Goal: Contribute content: Add original content to the website for others to see

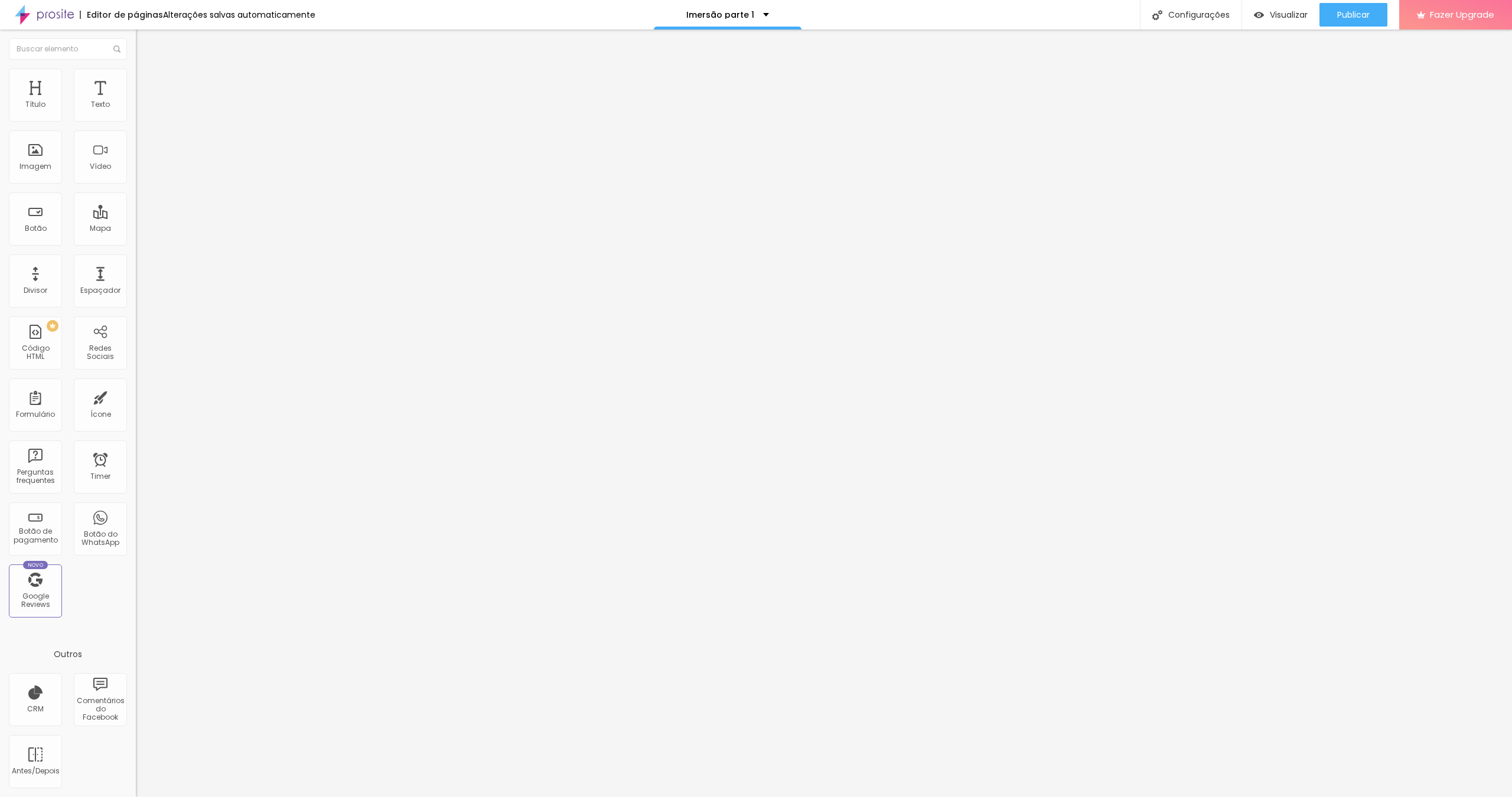
click at [136, 75] on img at bounding box center [141, 74] width 10 height 10
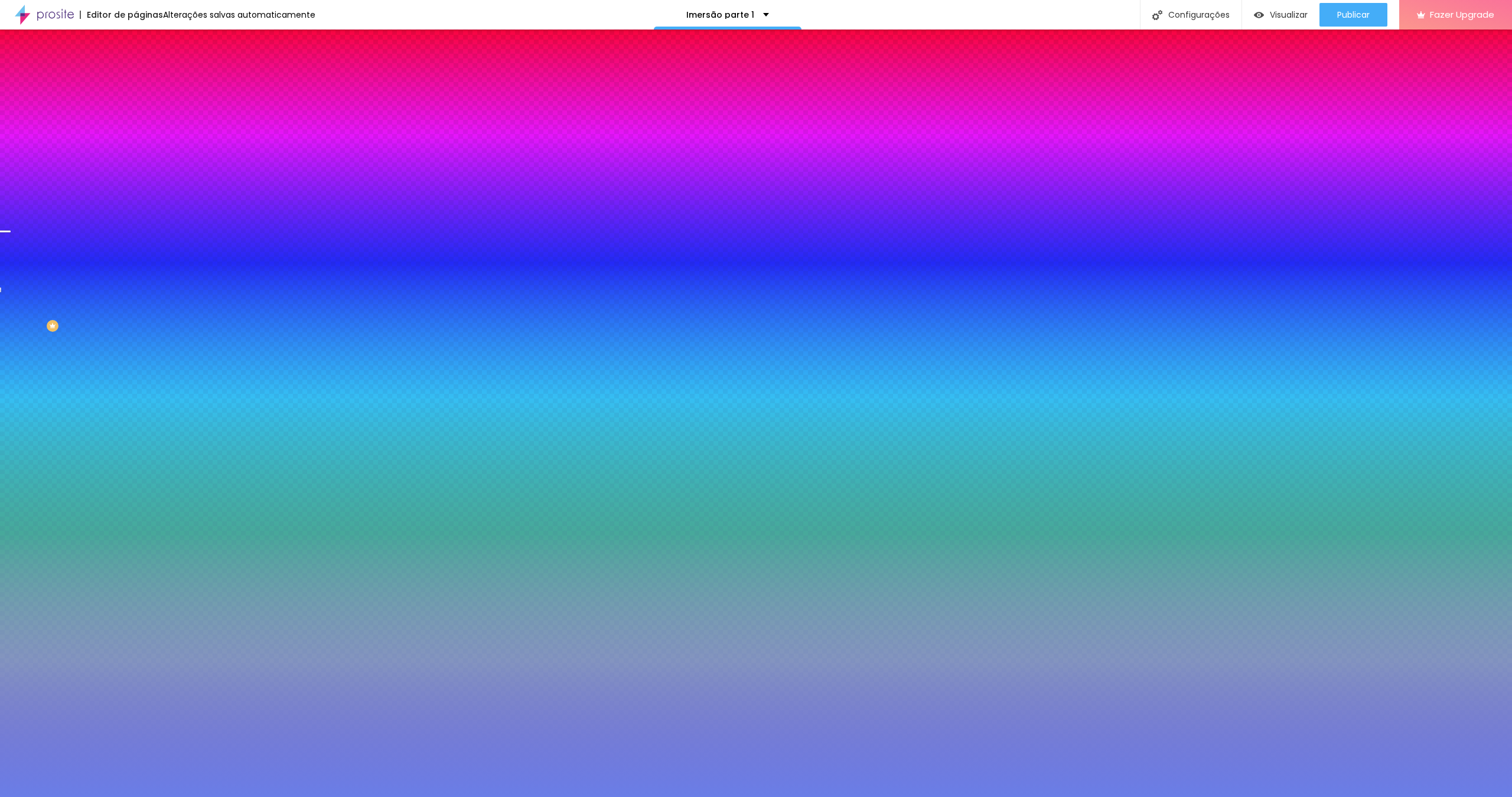
click at [136, 160] on div at bounding box center [204, 160] width 136 height 0
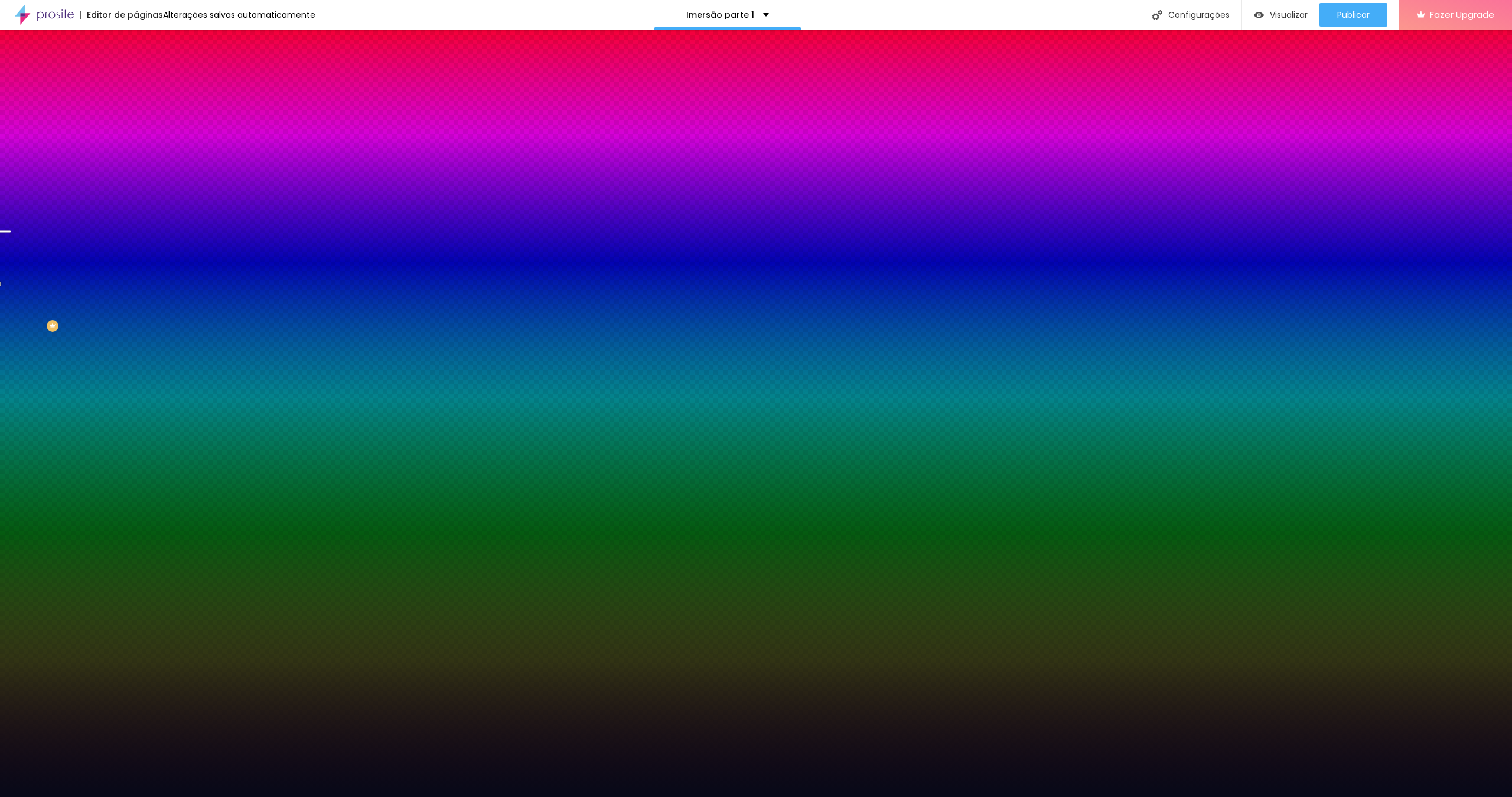
drag, startPoint x: 84, startPoint y: 263, endPoint x: 74, endPoint y: 309, distance: 47.1
click at [74, 309] on div at bounding box center [756, 398] width 1512 height 797
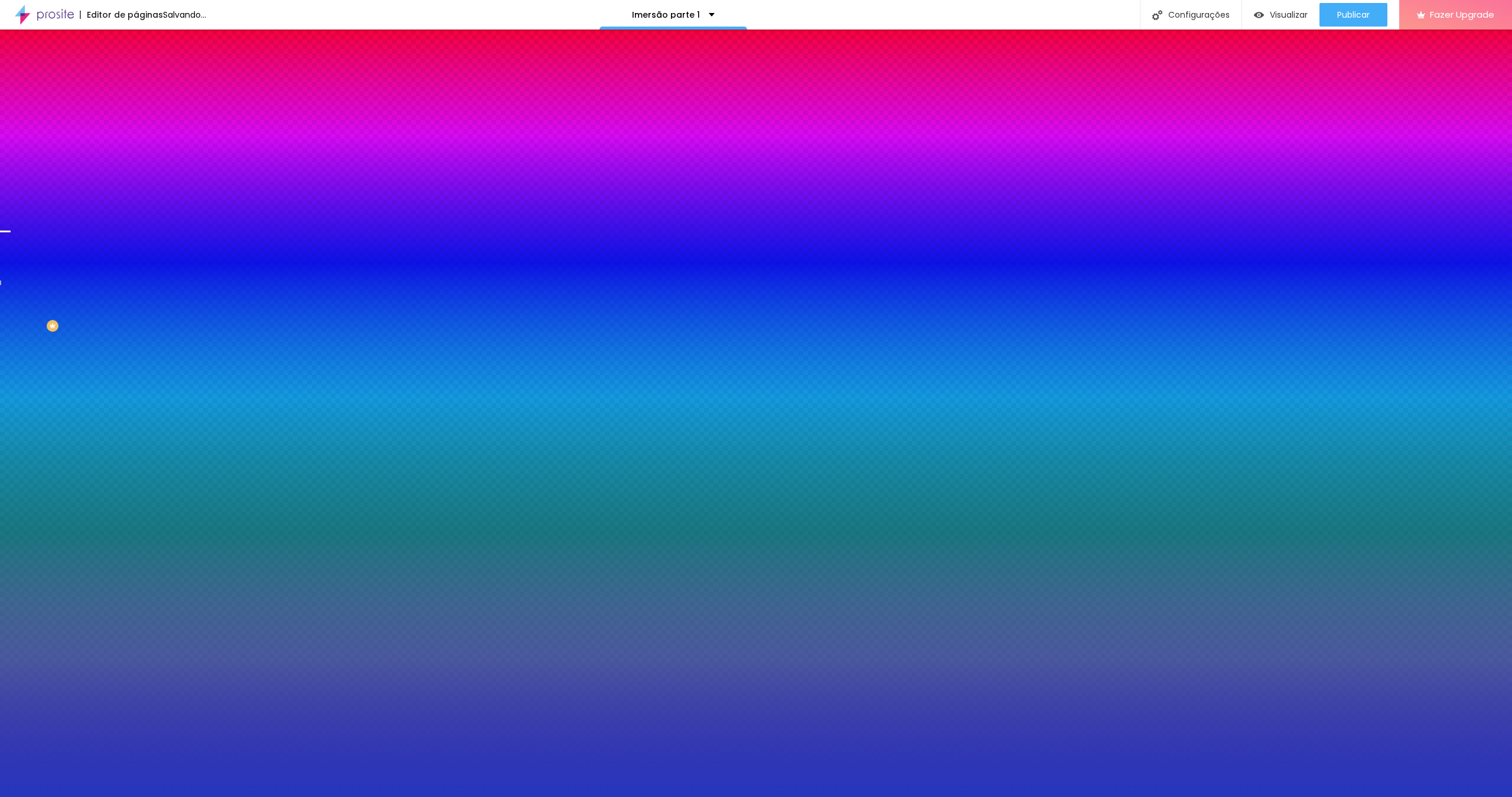
drag, startPoint x: 84, startPoint y: 275, endPoint x: 80, endPoint y: 254, distance: 21.4
click at [80, 254] on div at bounding box center [756, 398] width 1512 height 797
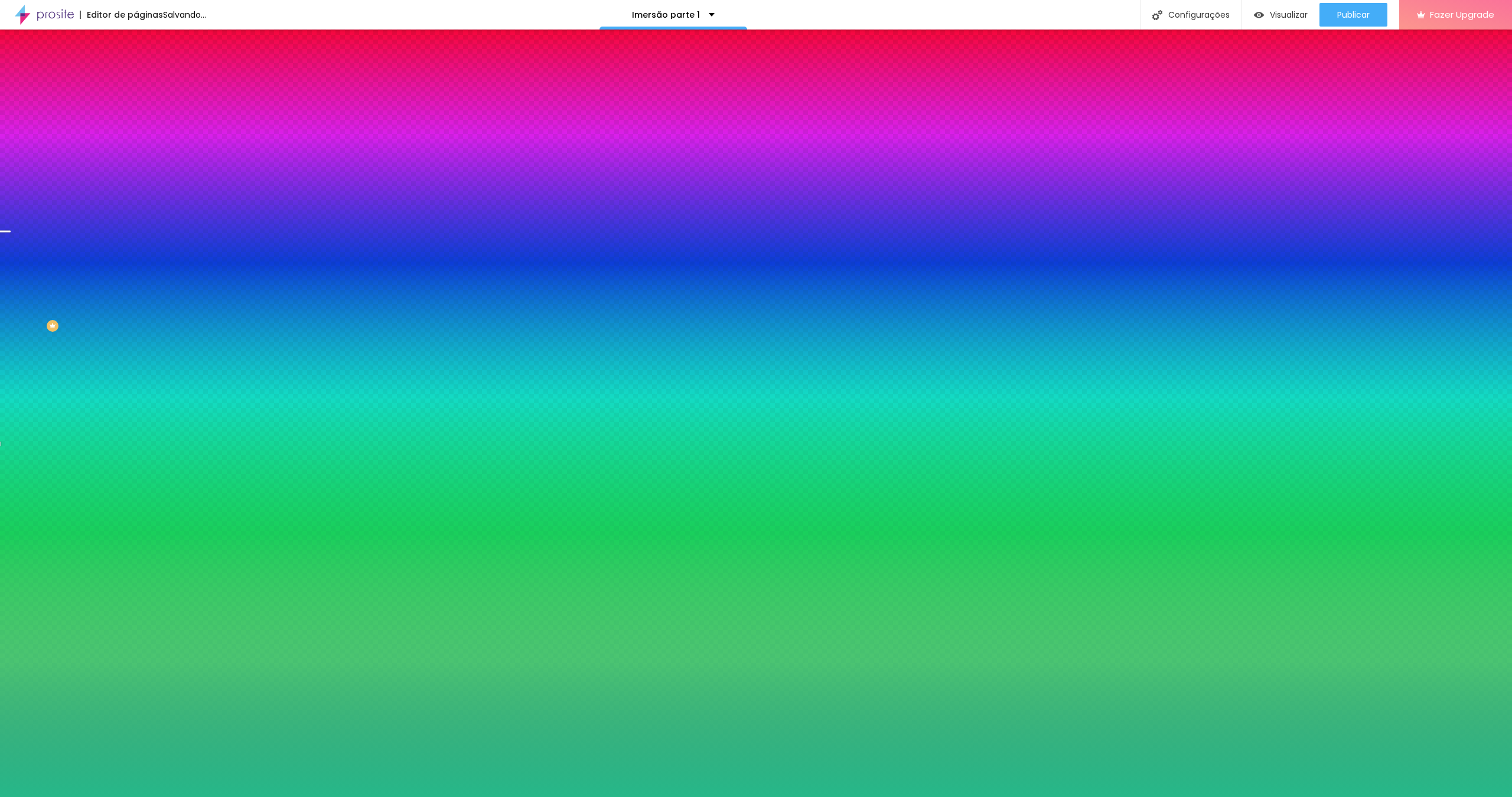
type input "#26B883"
drag, startPoint x: 100, startPoint y: 263, endPoint x: 102, endPoint y: 278, distance: 15.1
click at [102, 278] on div at bounding box center [756, 398] width 1512 height 797
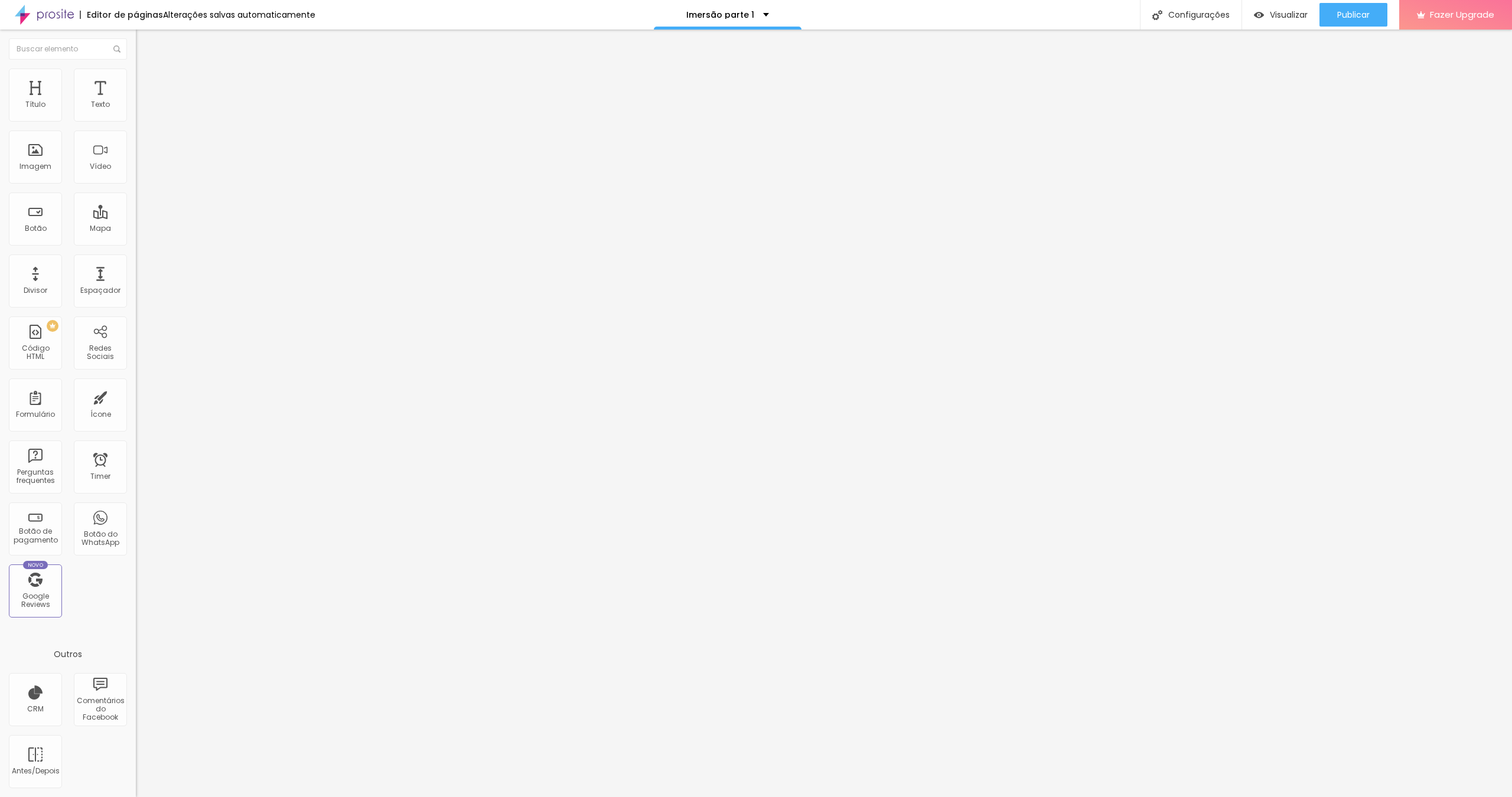
click at [136, 101] on span "Adicionar imagem" at bounding box center [174, 96] width 76 height 10
click at [140, 171] on icon "button" at bounding box center [143, 167] width 7 height 7
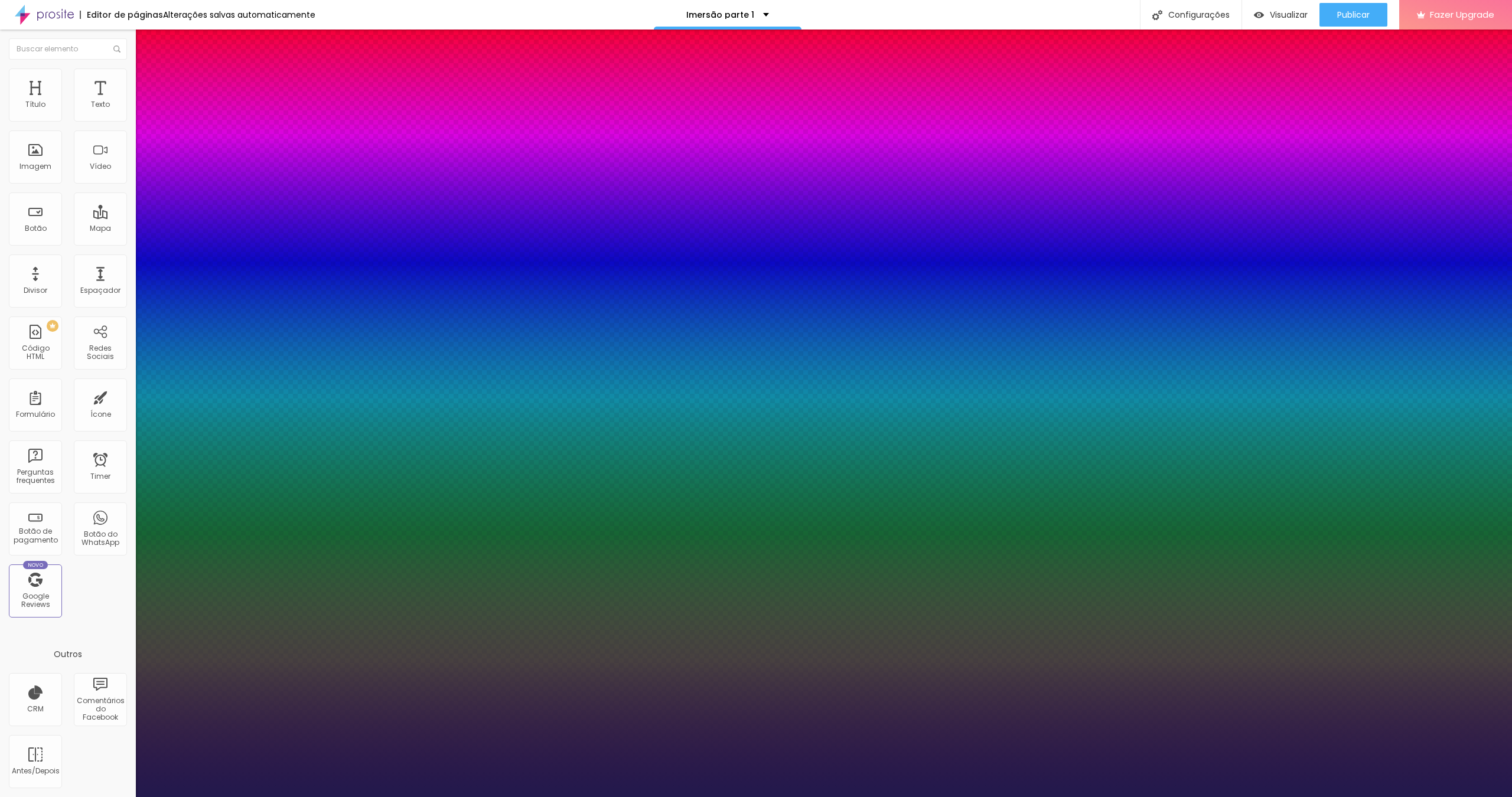
type input "1"
type input "18"
type input "1"
type input "19"
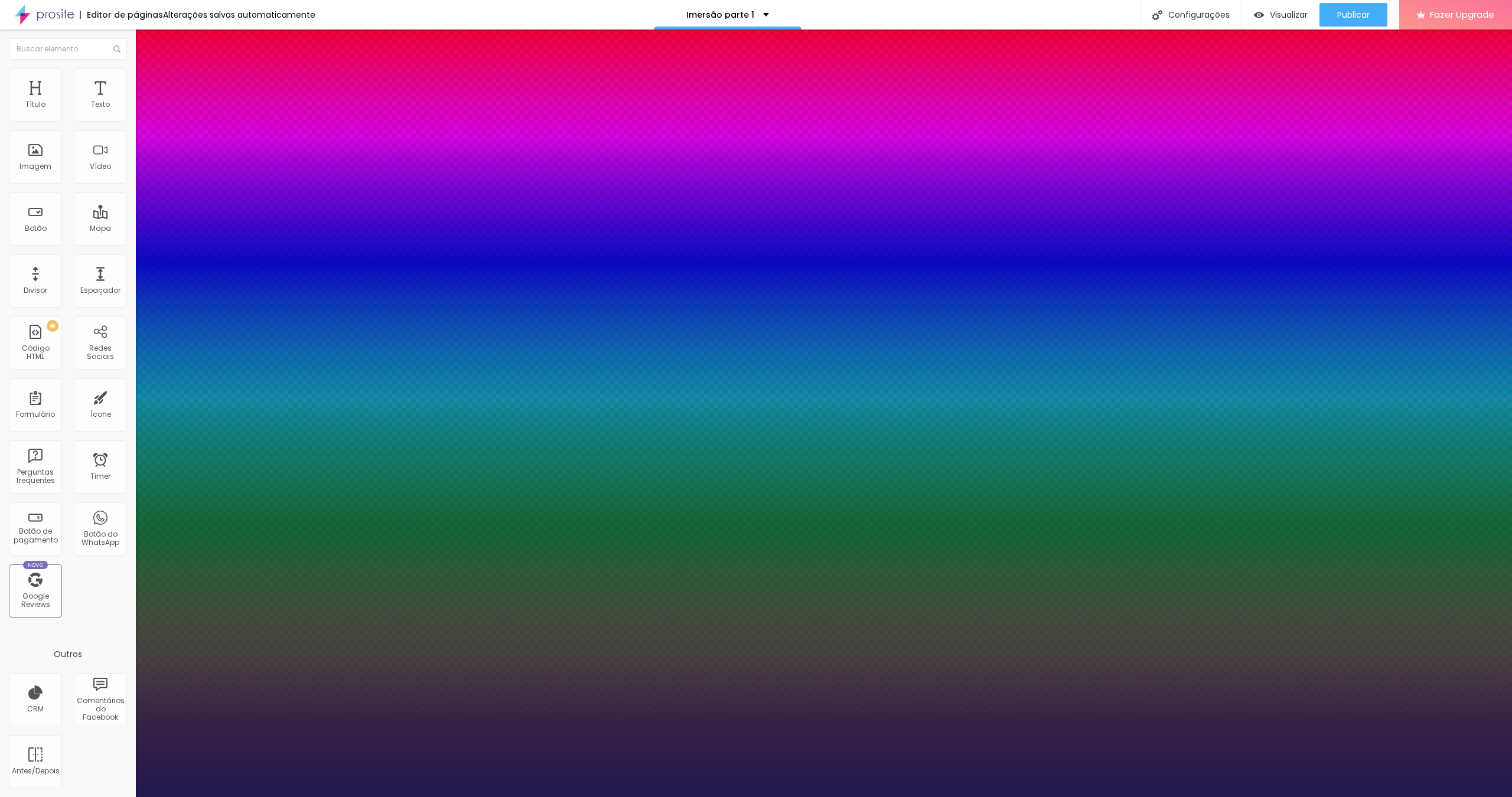
type input "19"
type input "1"
type input "20"
type input "1"
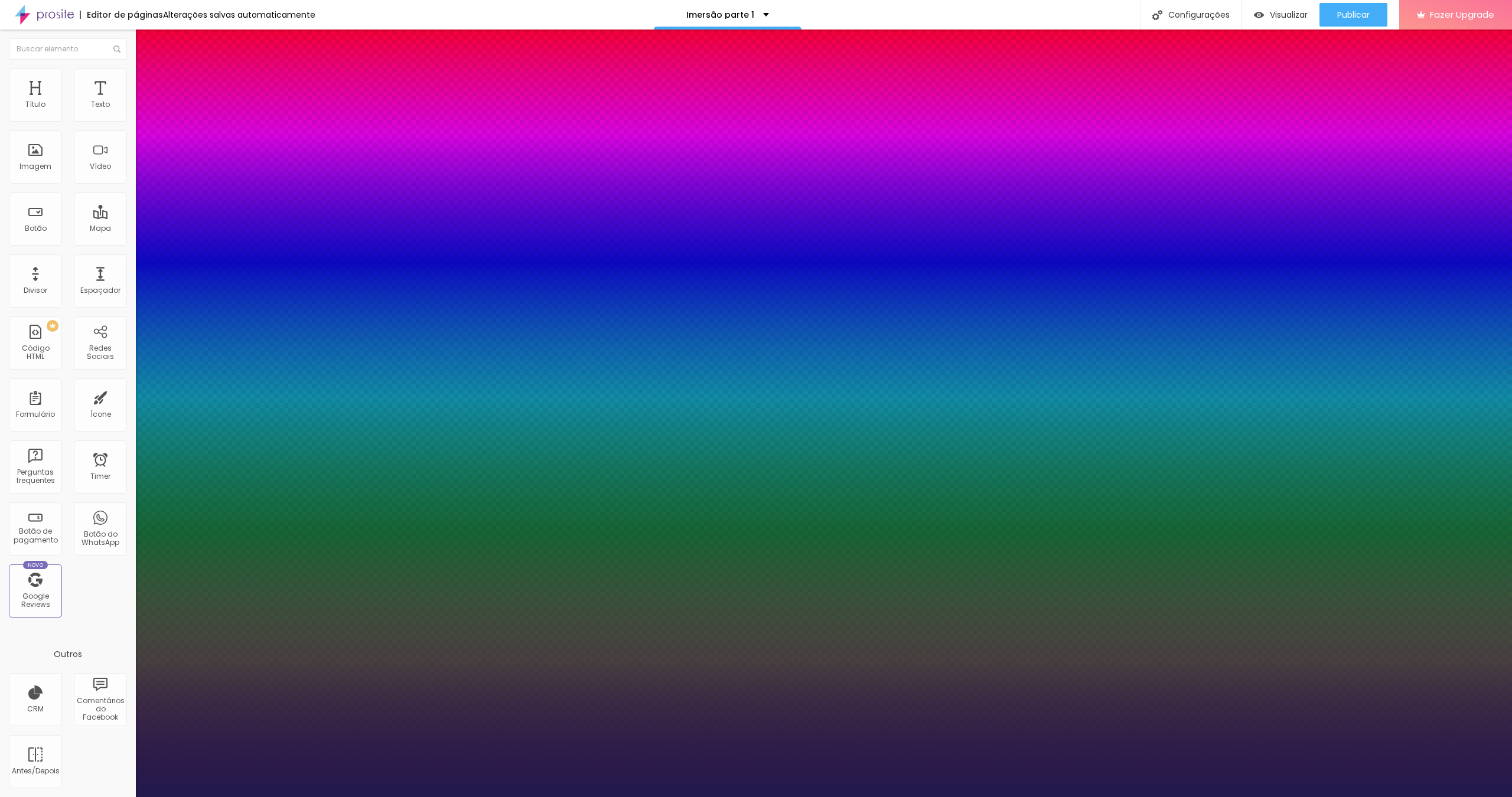
type input "22"
type input "1"
type input "23"
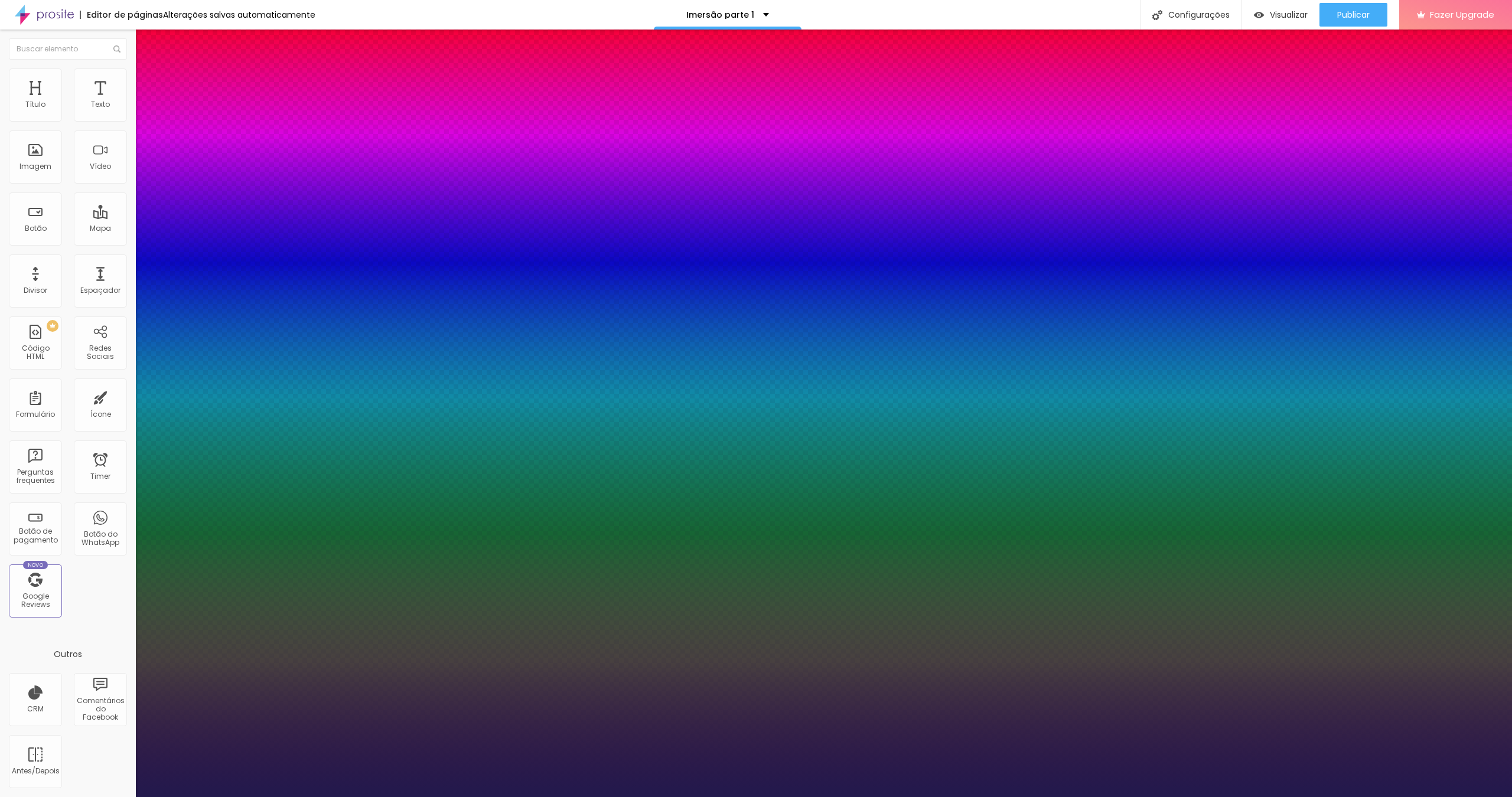
type input "1"
type input "24"
type input "1"
type input "25"
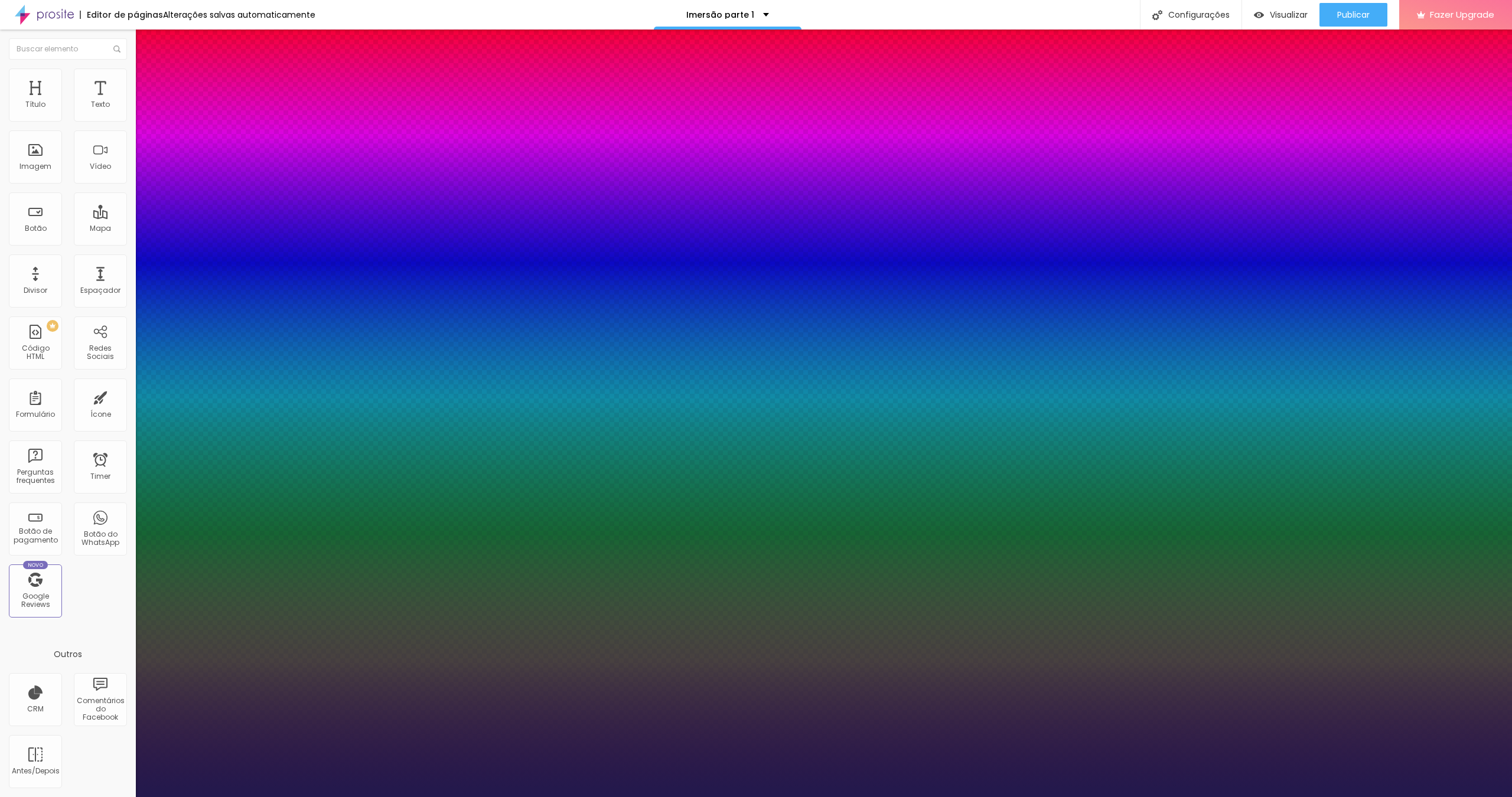
type input "25"
type input "1"
type input "26"
type input "1"
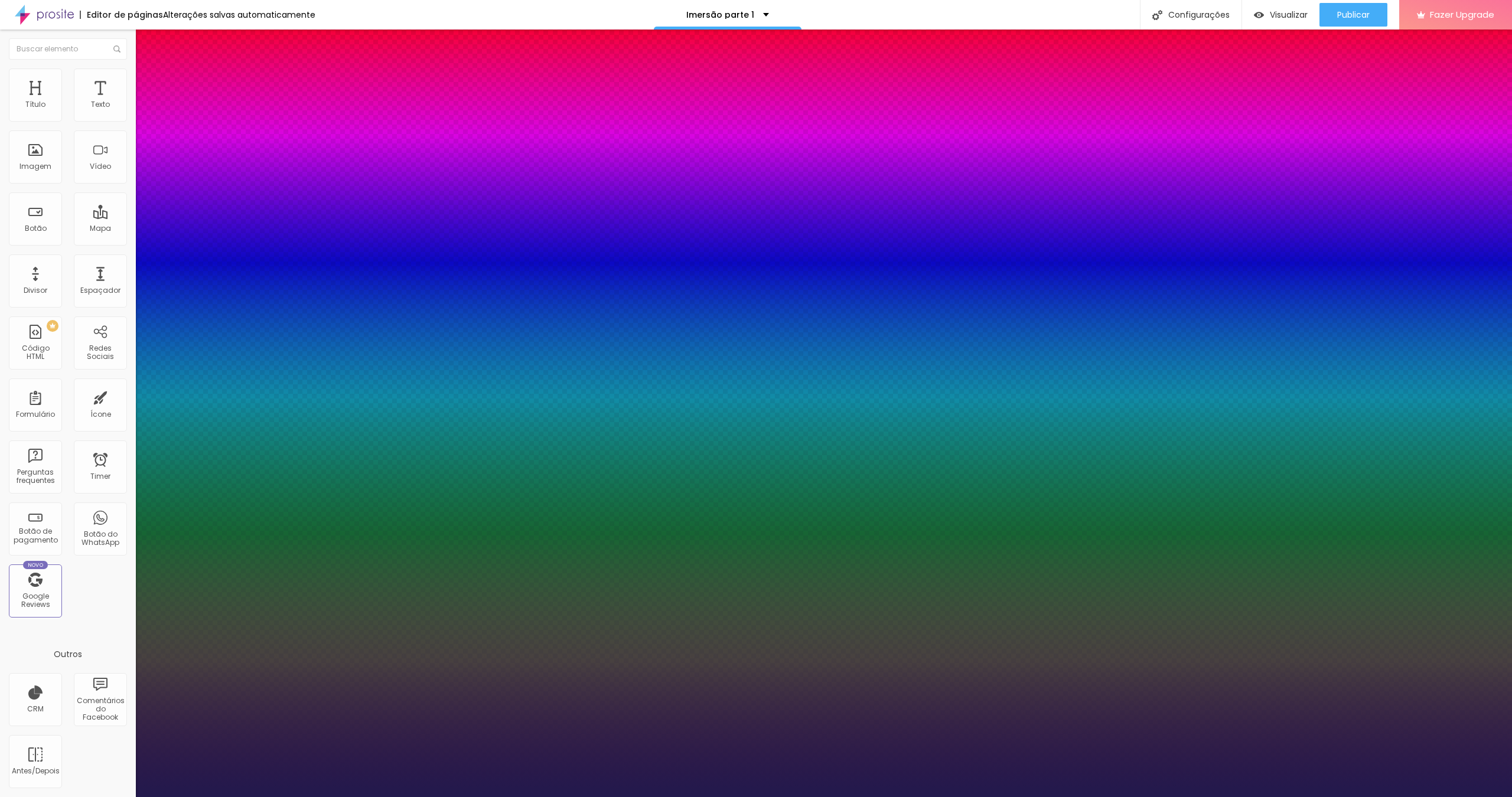
type input "27"
type input "1"
type input "28"
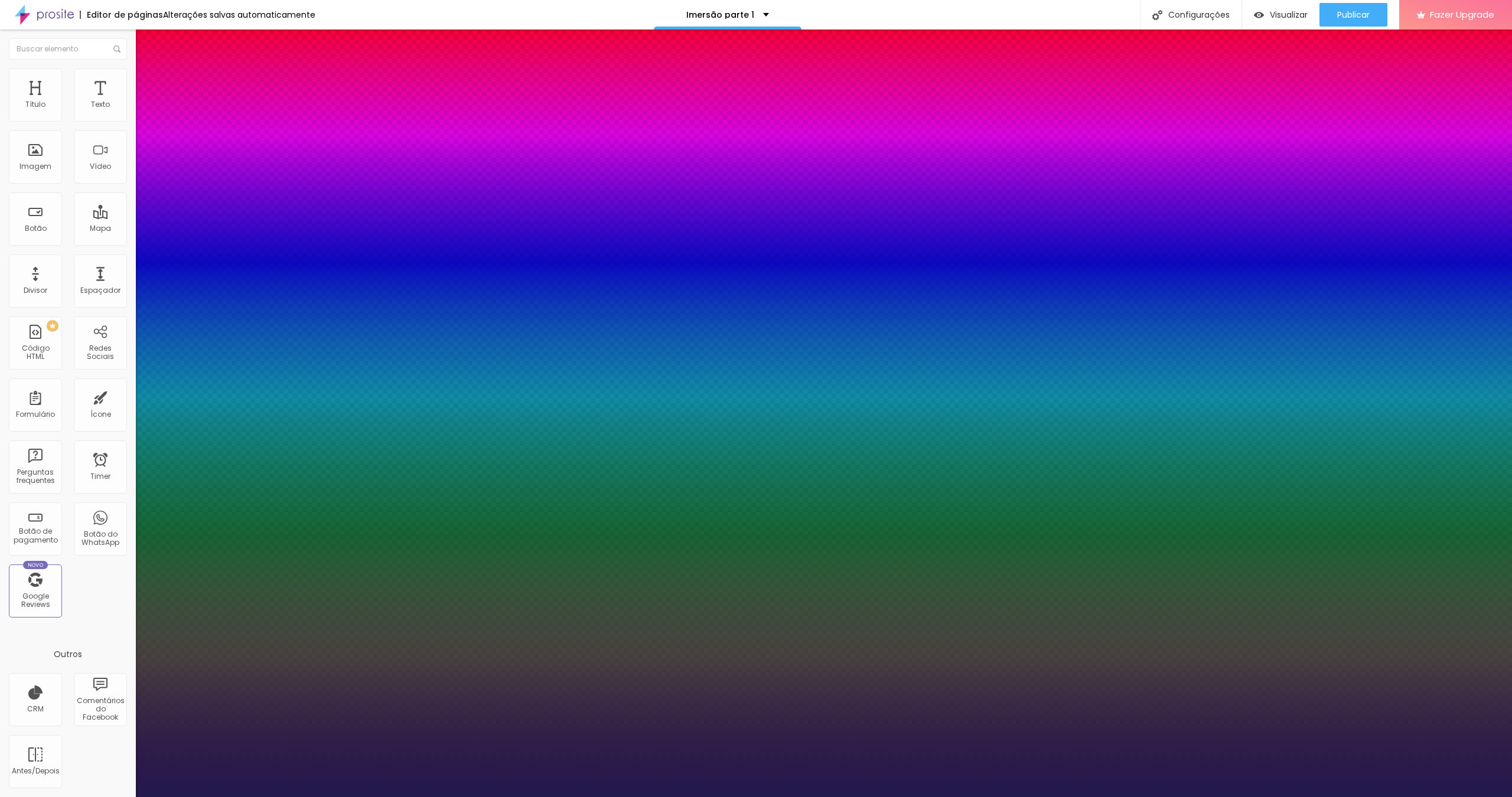
type input "1"
type input "29"
type input "1"
type input "30"
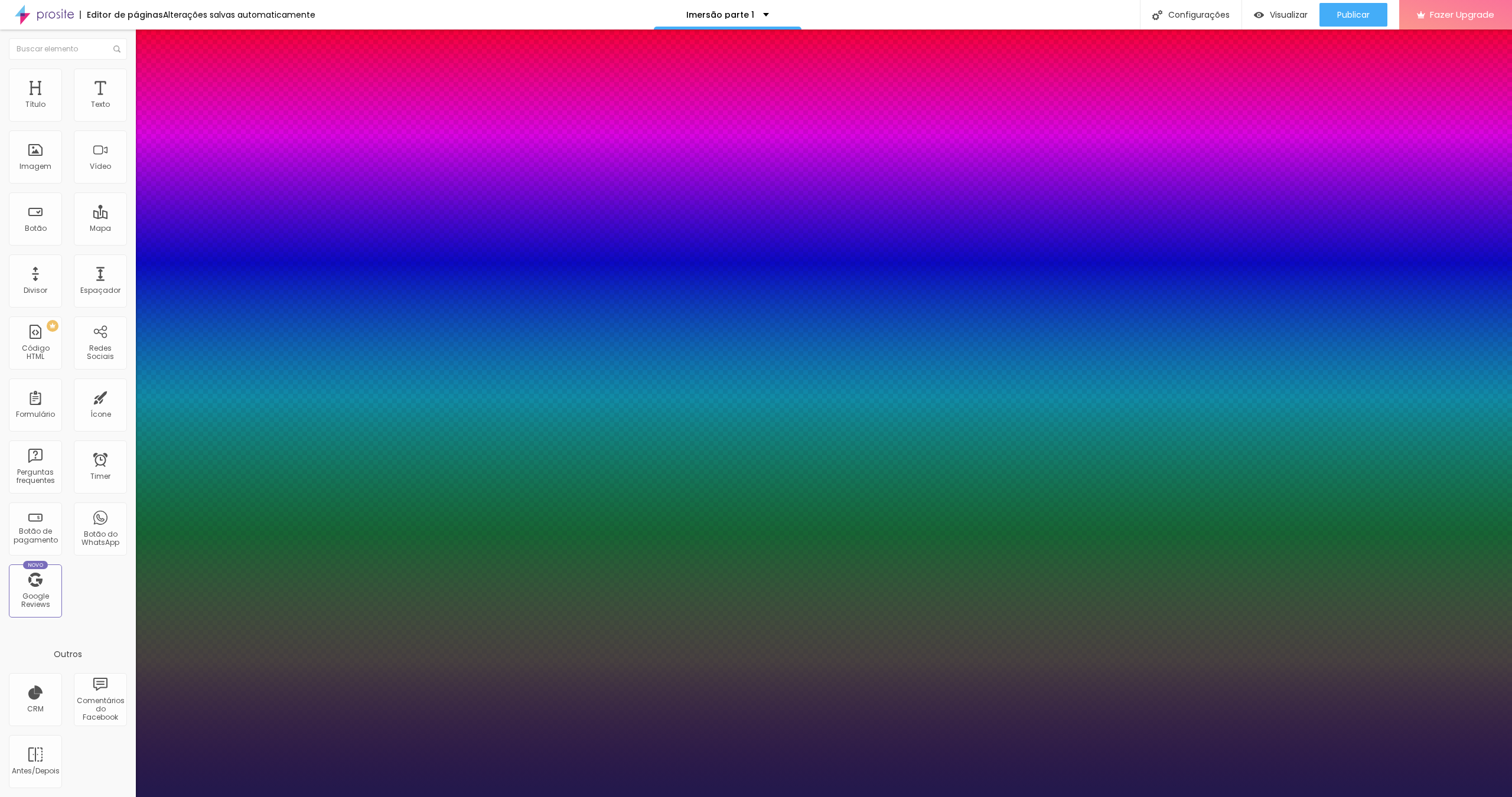
type input "30"
type input "1"
drag, startPoint x: 165, startPoint y: 328, endPoint x: 172, endPoint y: 328, distance: 7.0
type input "30"
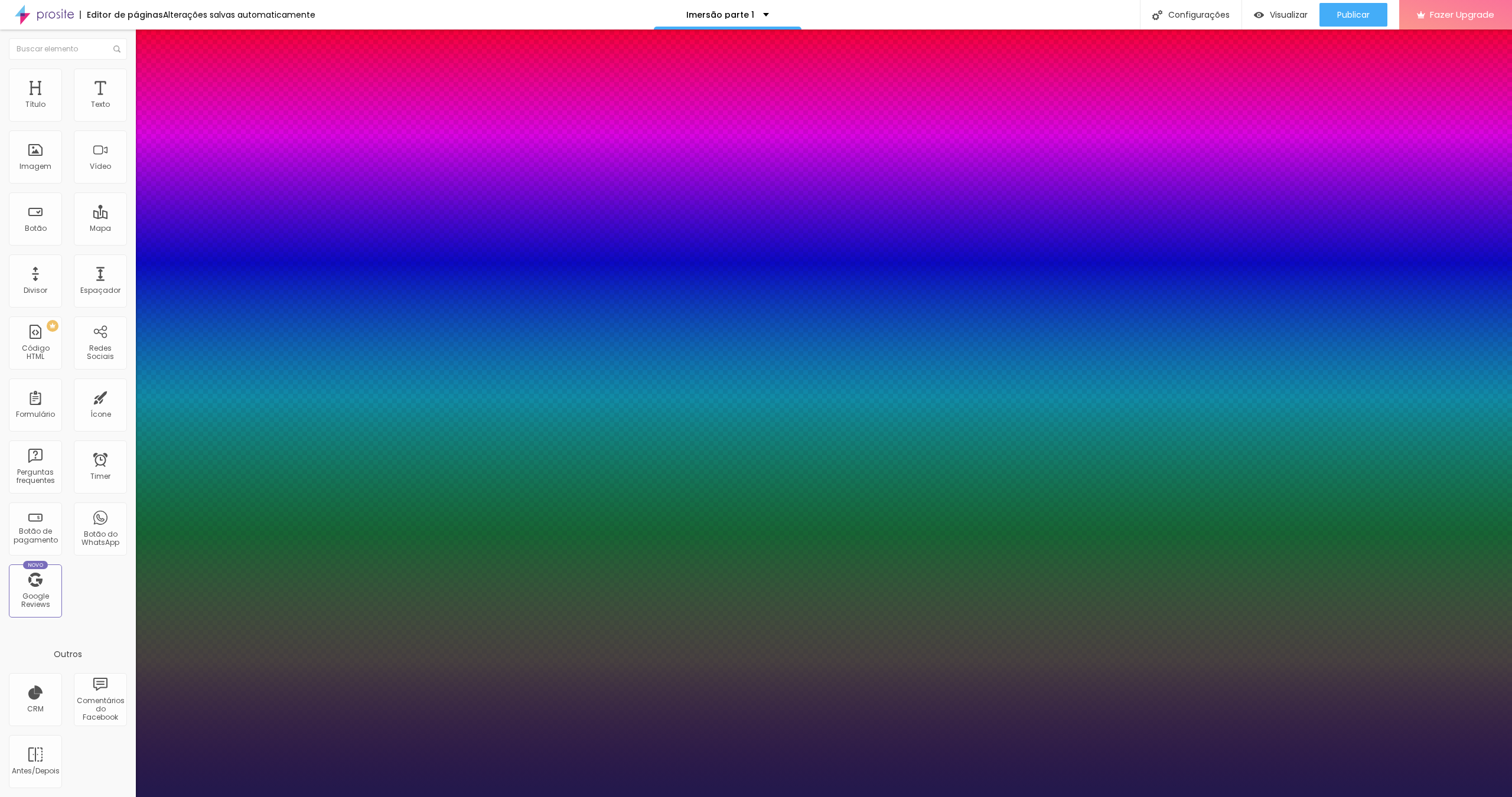
click at [461, 796] on div at bounding box center [756, 797] width 1512 height 0
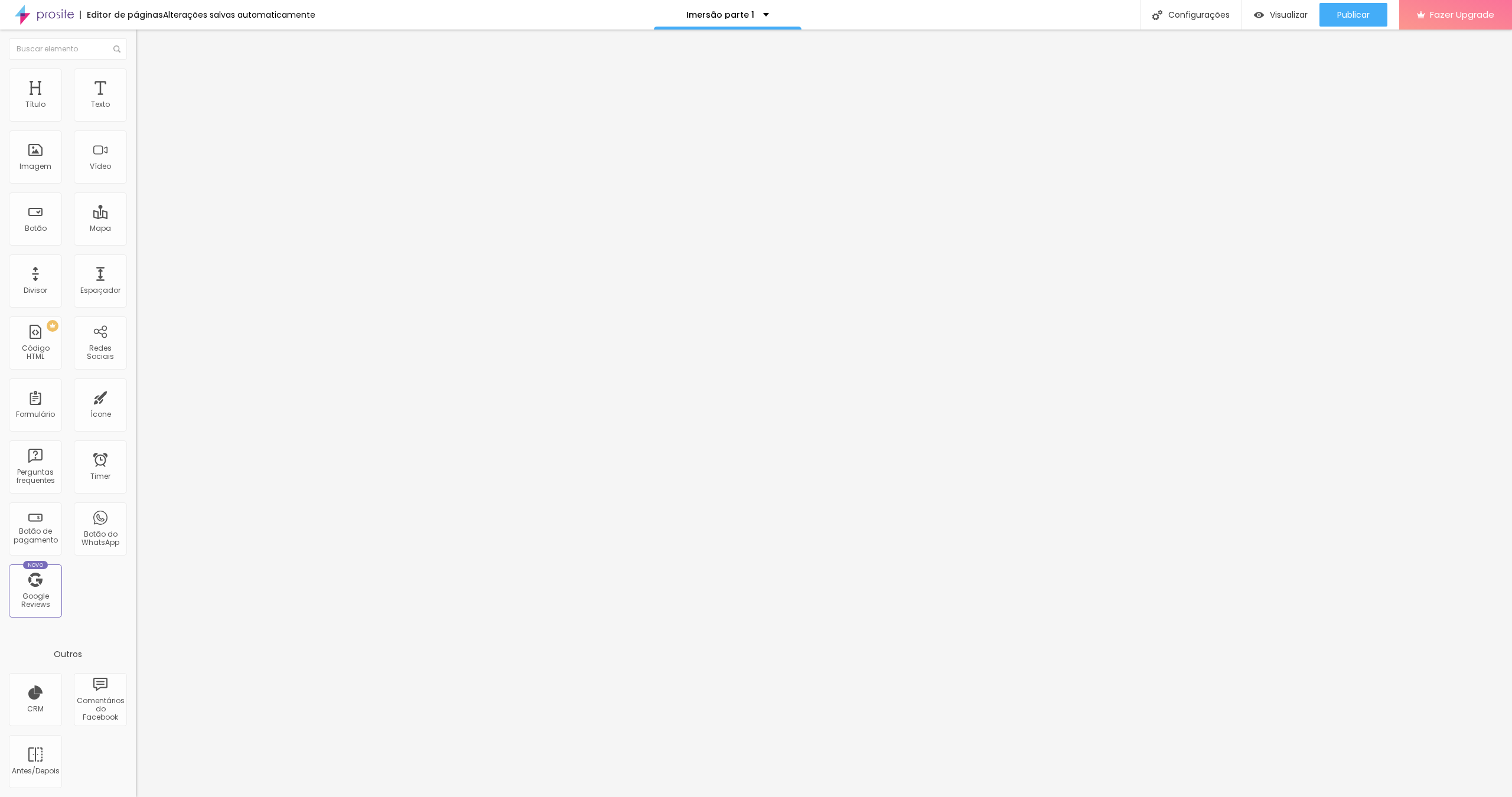
click at [1339, 19] on span "Publicar" at bounding box center [1352, 14] width 32 height 10
click at [136, 101] on span "Trocar imagem" at bounding box center [168, 96] width 64 height 10
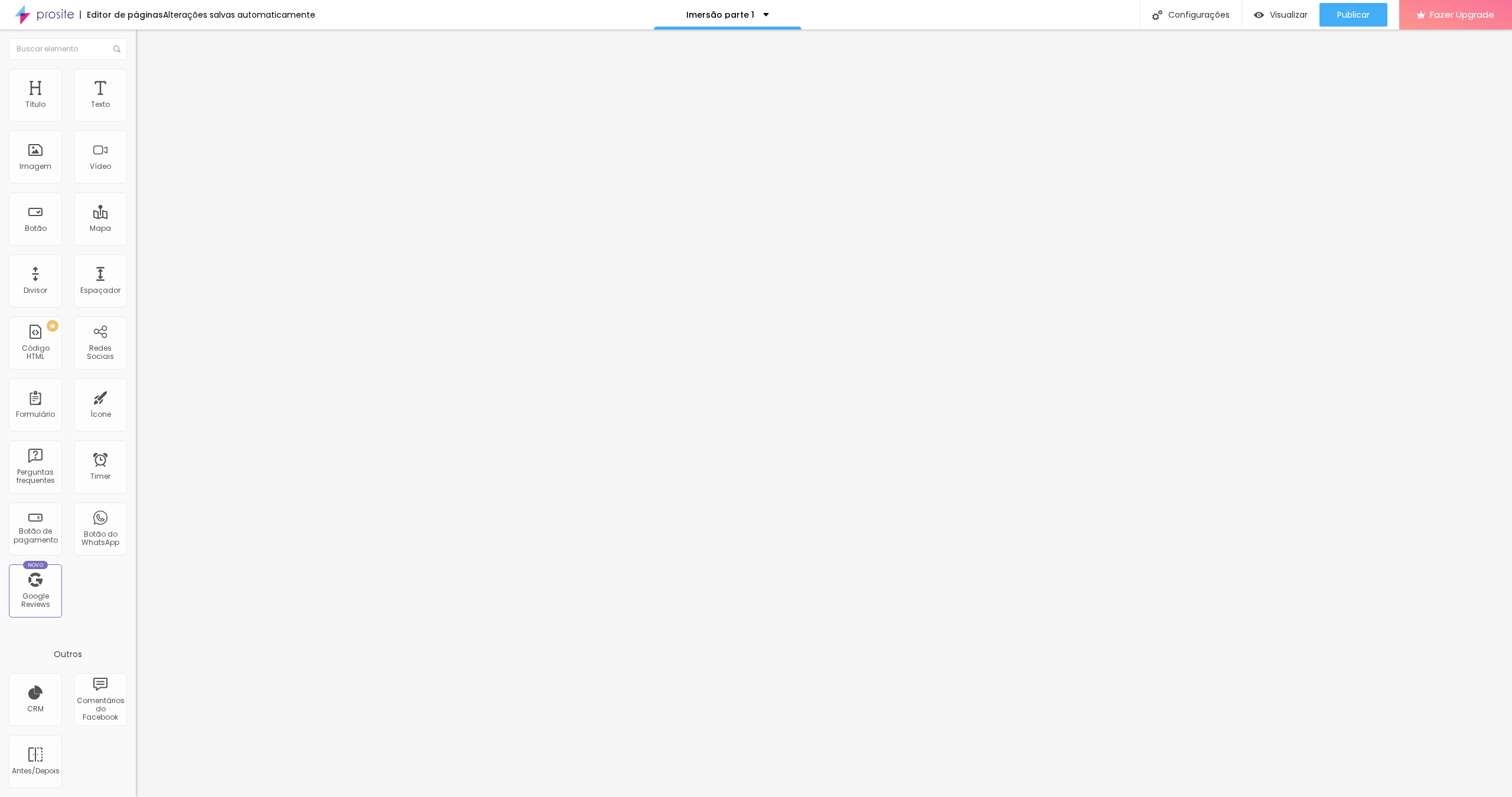
scroll to position [0, 0]
click at [1354, 16] on span "Publicar" at bounding box center [1352, 14] width 32 height 10
click at [136, 76] on li "Estilo" at bounding box center [204, 75] width 136 height 12
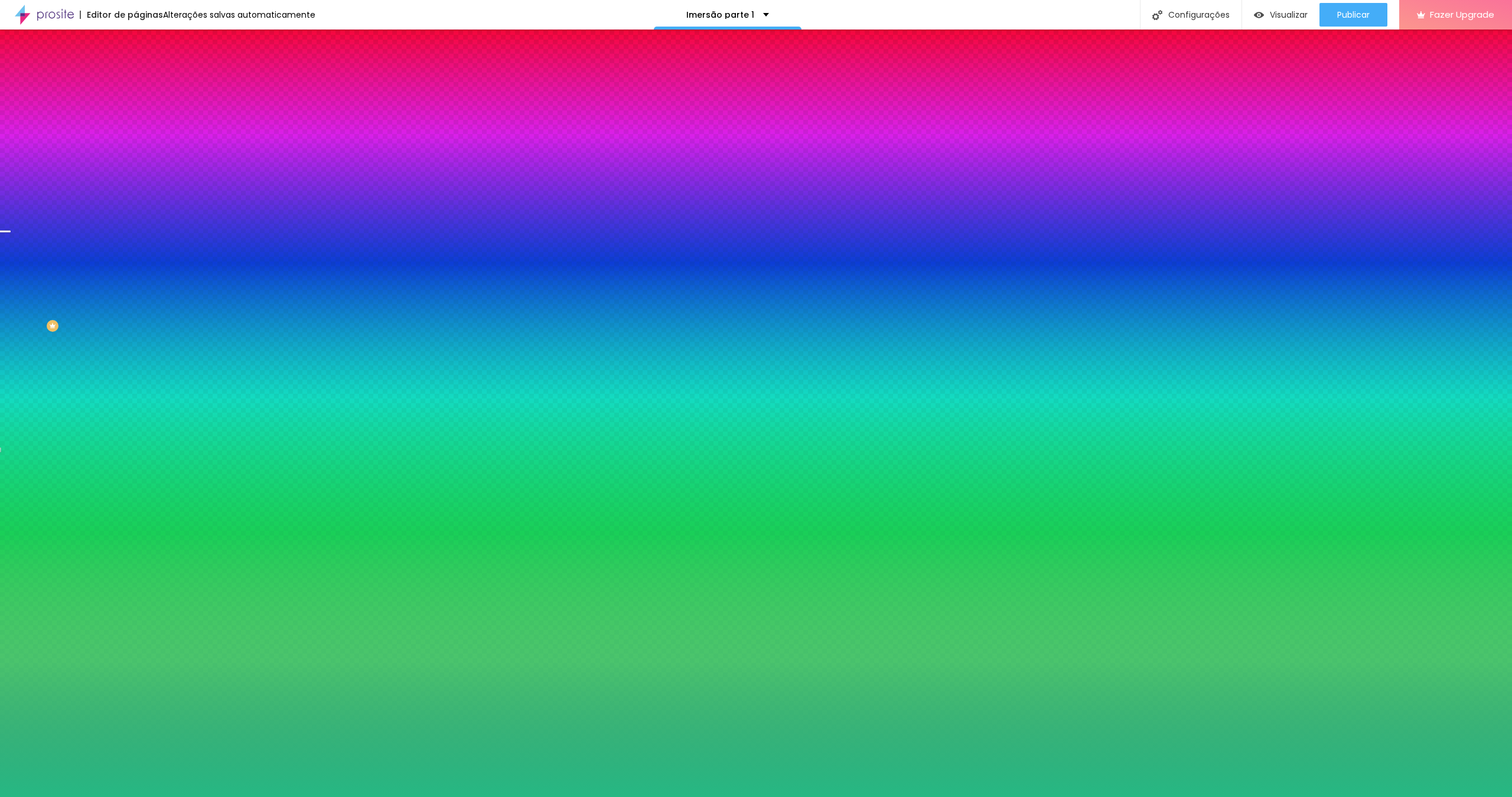
click at [136, 160] on div at bounding box center [204, 160] width 136 height 0
drag, startPoint x: 116, startPoint y: 251, endPoint x: 117, endPoint y: 225, distance: 26.0
click at [136, 172] on div at bounding box center [204, 172] width 136 height 0
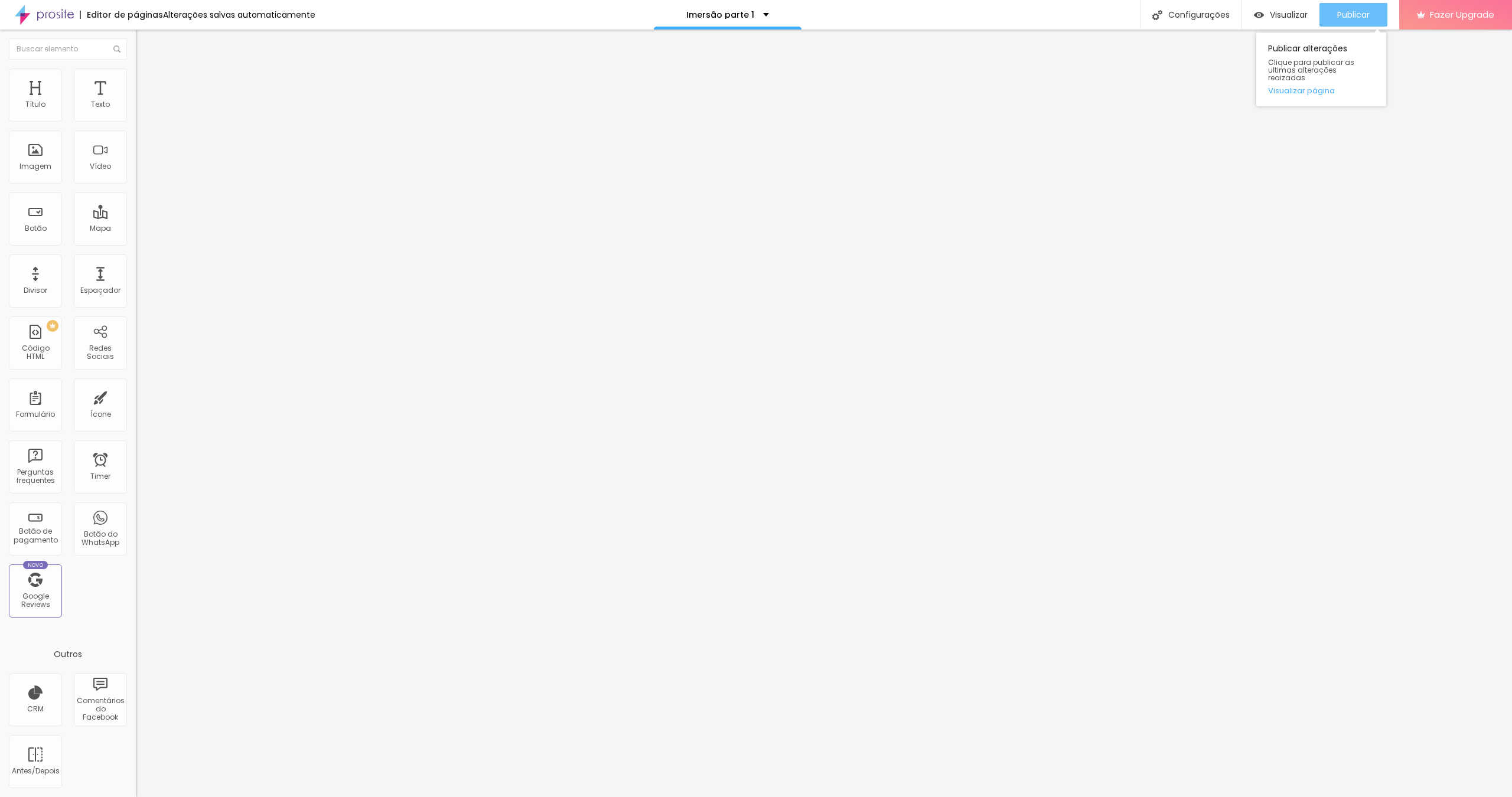
drag, startPoint x: 128, startPoint y: 107, endPoint x: 1337, endPoint y: 19, distance: 1212.2
click at [1337, 19] on span "Publicar" at bounding box center [1352, 14] width 32 height 10
click at [1350, 19] on span "Publicar" at bounding box center [1352, 14] width 32 height 10
